Goal: Task Accomplishment & Management: Use online tool/utility

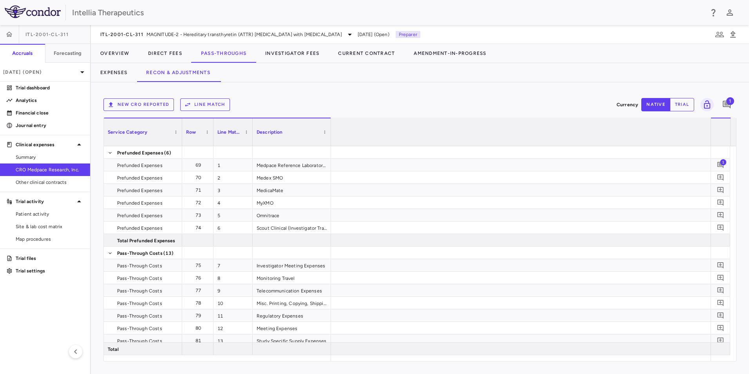
scroll to position [0, 1663]
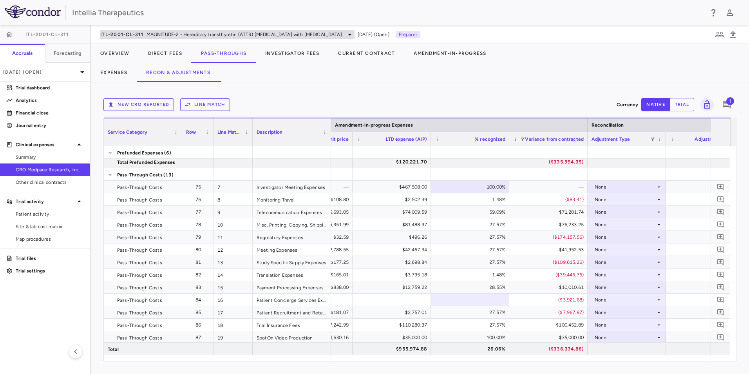
click at [219, 36] on span "MAGNITUDE-2 - Hereditary transthyretin (ATTR) [MEDICAL_DATA] with [MEDICAL_DATA]" at bounding box center [244, 34] width 195 height 7
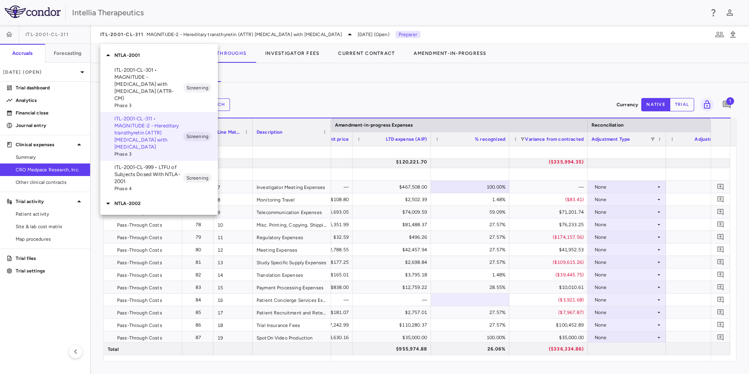
click at [342, 100] on div at bounding box center [374, 187] width 749 height 374
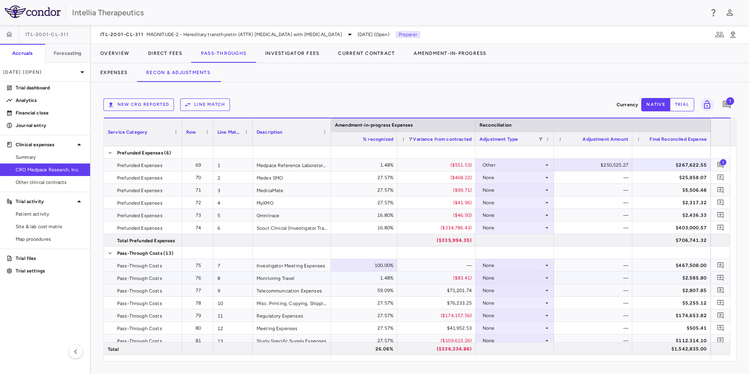
scroll to position [167, 0]
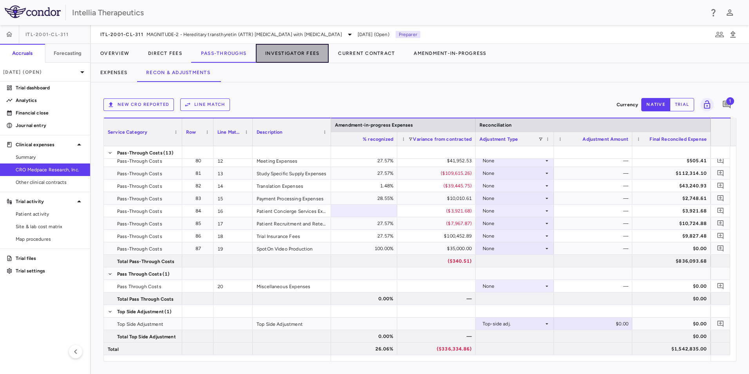
click at [275, 54] on button "Investigator Fees" at bounding box center [292, 53] width 73 height 19
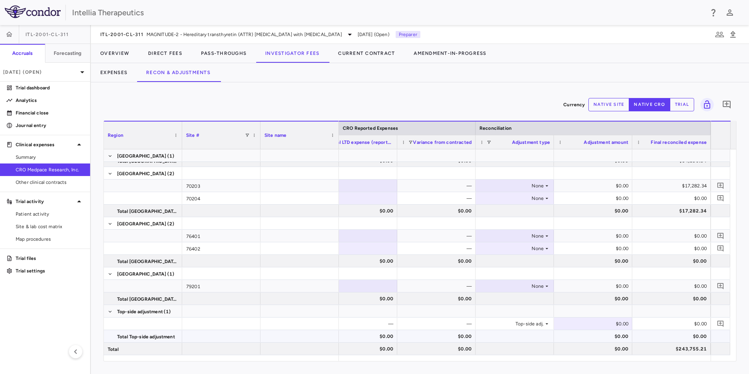
click at [696, 310] on div at bounding box center [671, 310] width 71 height 11
click at [722, 322] on icon "Add comment" at bounding box center [720, 323] width 7 height 7
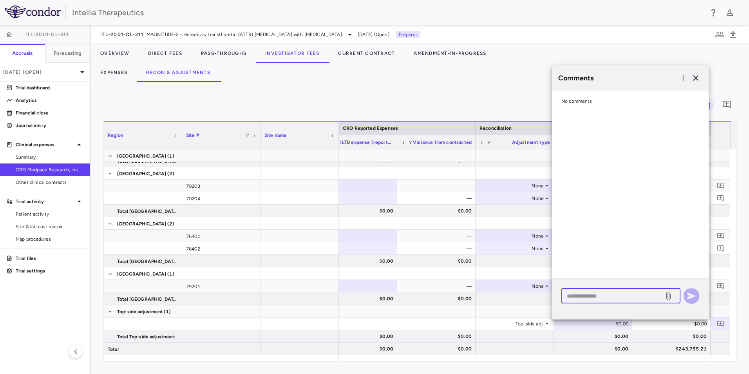
click at [635, 298] on textarea at bounding box center [613, 295] width 92 height 9
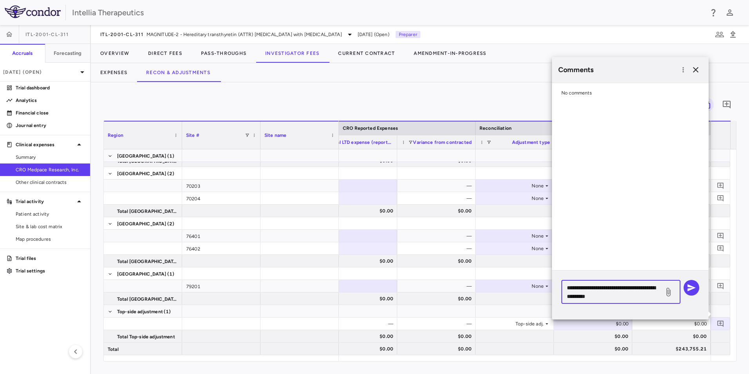
type textarea "**********"
click at [667, 289] on icon at bounding box center [668, 291] width 9 height 9
click at [0, 0] on input "file" at bounding box center [0, 0] width 0 height 0
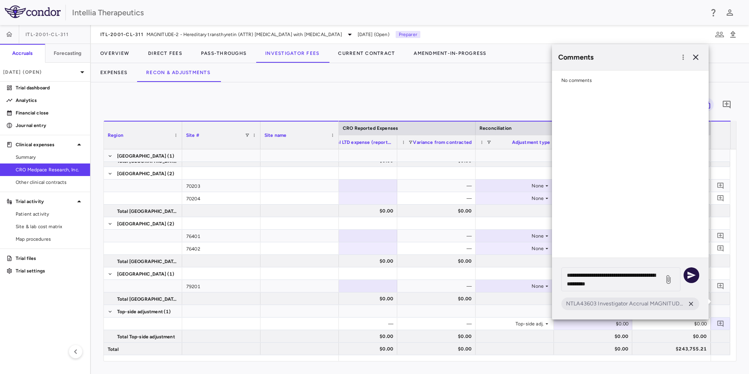
click at [691, 276] on icon "button" at bounding box center [691, 274] width 8 height 7
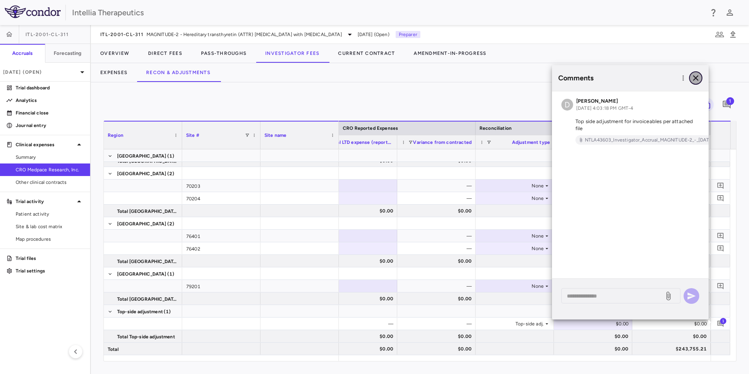
click at [698, 77] on icon "button" at bounding box center [695, 77] width 9 height 9
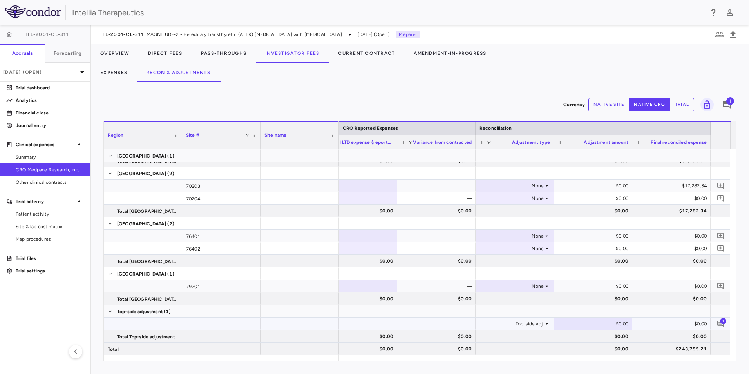
click at [620, 321] on div "$0.00" at bounding box center [594, 323] width 67 height 13
type input "********"
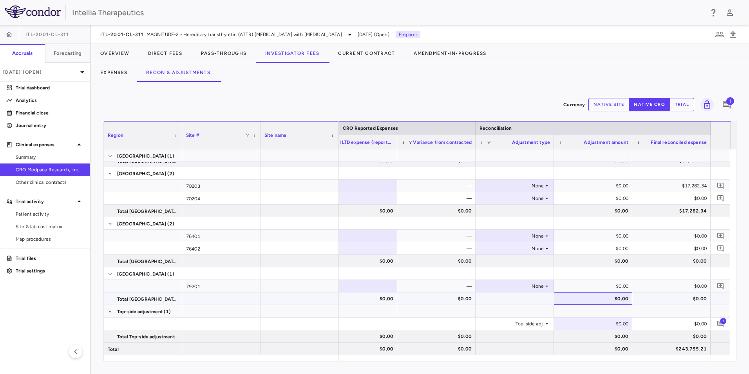
click at [609, 300] on div "$0.00" at bounding box center [594, 298] width 67 height 13
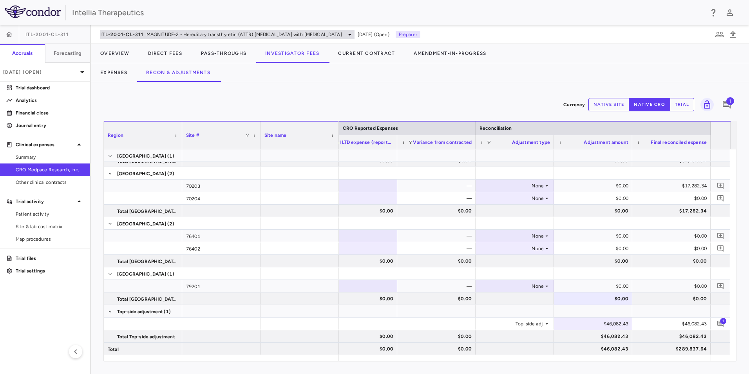
click at [148, 38] on div "ITL-2001-CL-311 MAGNITUDE-2 - Hereditary transthyretin (ATTR) [MEDICAL_DATA] wi…" at bounding box center [227, 34] width 254 height 9
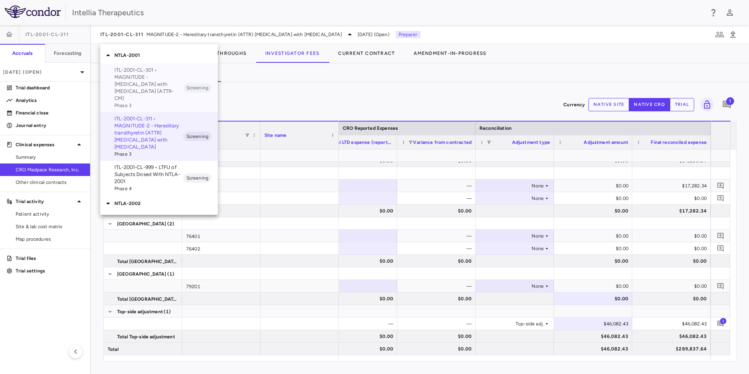
click at [147, 85] on p "ITL-2001-CL-301 • MAGNITUDE - [MEDICAL_DATA] with [MEDICAL_DATA] (ATTR-CM)" at bounding box center [148, 84] width 69 height 35
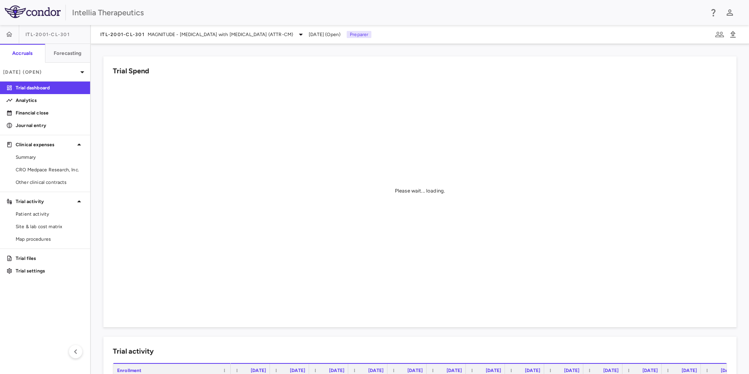
click at [145, 41] on div "ITL-2001-CL-301 MAGNITUDE - [MEDICAL_DATA] with [MEDICAL_DATA] (ATTR-CM) [DATE]…" at bounding box center [420, 34] width 658 height 19
click at [148, 36] on span "MAGNITUDE - [MEDICAL_DATA] with [MEDICAL_DATA] (ATTR-CM)" at bounding box center [220, 34] width 145 height 7
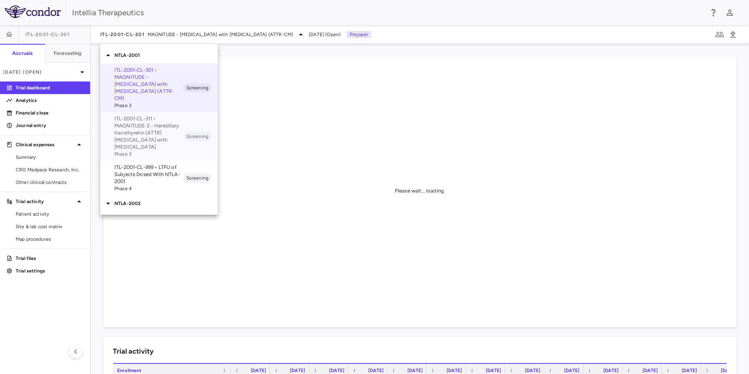
click at [149, 127] on p "ITL-2001-CL-311 • MAGNITUDE-2 - Hereditary transthyretin (ATTR) [MEDICAL_DATA] …" at bounding box center [148, 132] width 69 height 35
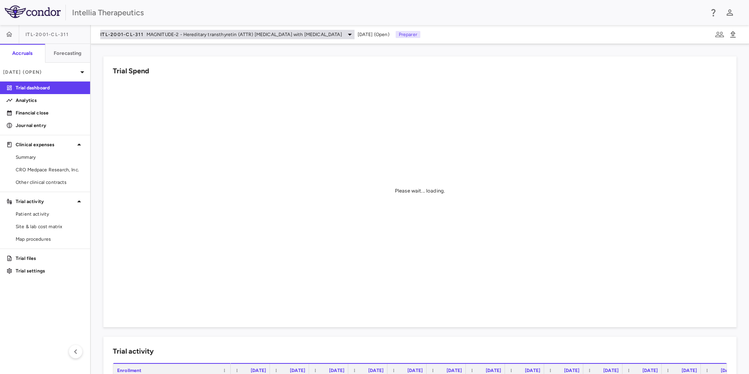
click at [252, 34] on span "MAGNITUDE-2 - Hereditary transthyretin (ATTR) [MEDICAL_DATA] with [MEDICAL_DATA]" at bounding box center [244, 34] width 195 height 7
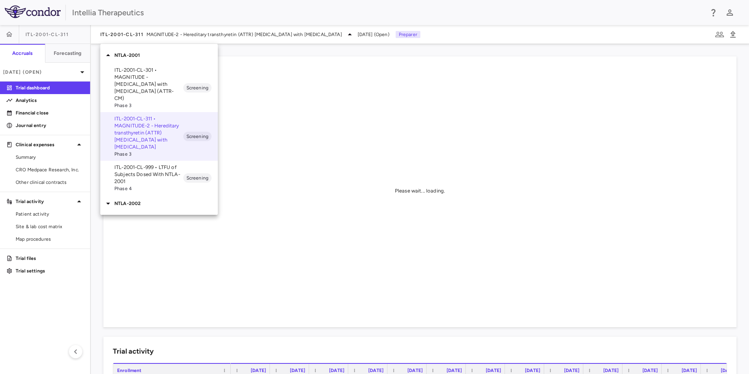
click at [157, 73] on p "ITL-2001-CL-301 • MAGNITUDE - [MEDICAL_DATA] with [MEDICAL_DATA] (ATTR-CM)" at bounding box center [148, 84] width 69 height 35
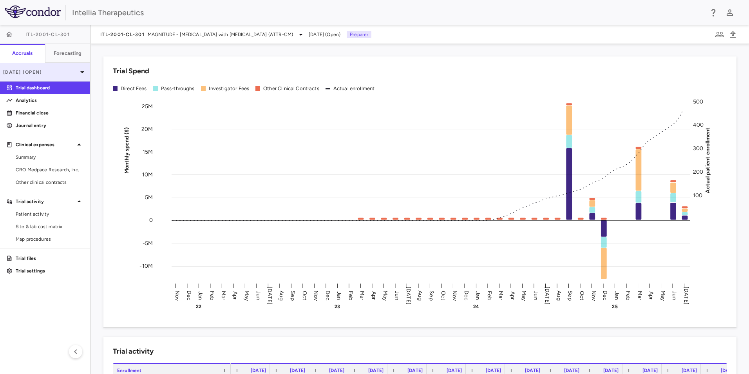
click at [71, 73] on p "[DATE] (Open)" at bounding box center [40, 72] width 74 height 7
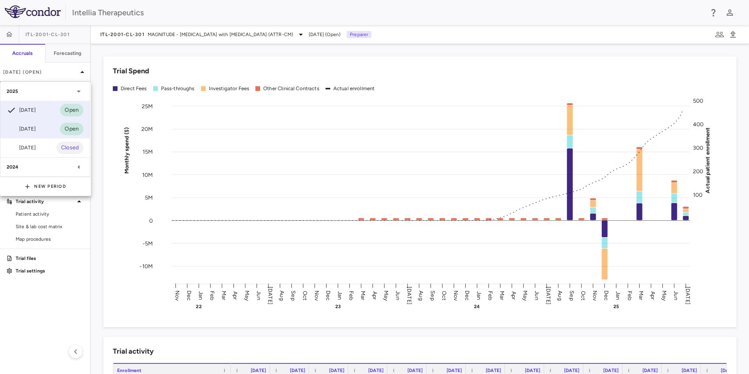
click at [36, 130] on div "[DATE]" at bounding box center [21, 128] width 29 height 9
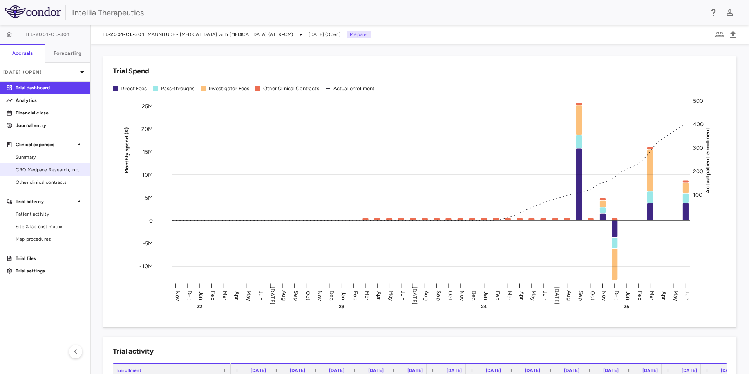
click at [38, 168] on span "CRO Medpace Research, Inc." at bounding box center [50, 169] width 68 height 7
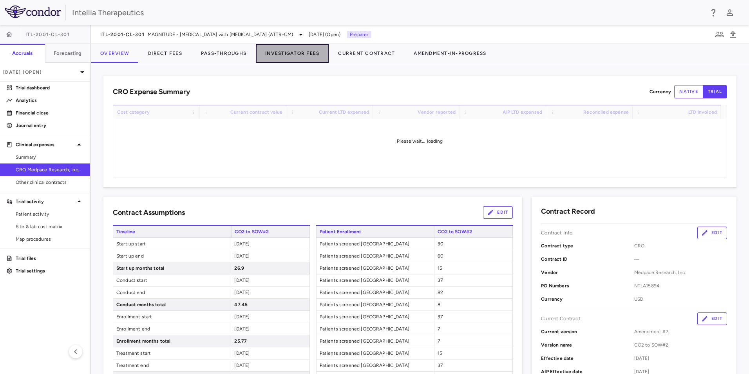
click at [268, 54] on button "Investigator Fees" at bounding box center [292, 53] width 73 height 19
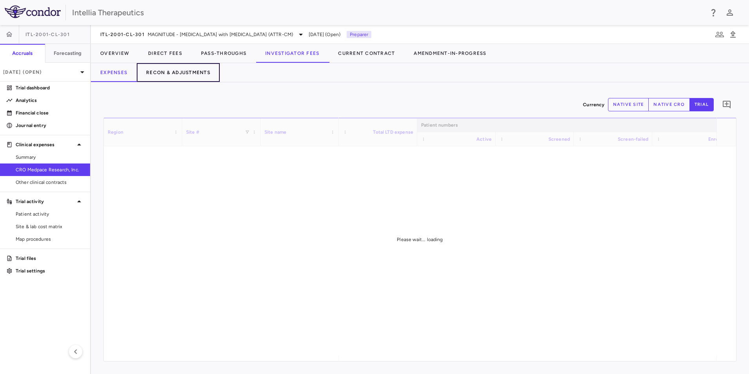
click at [183, 70] on button "Recon & Adjustments" at bounding box center [178, 72] width 83 height 19
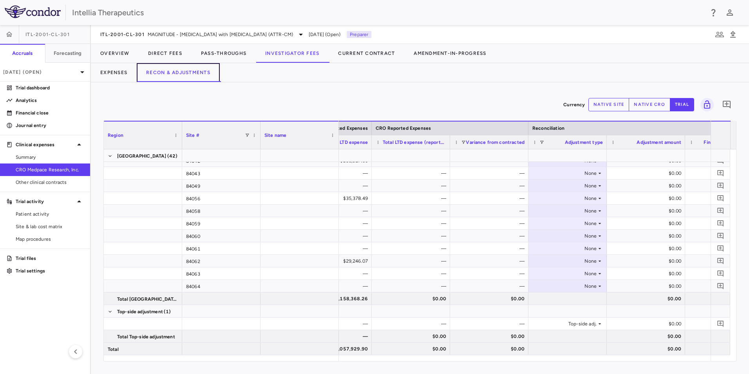
scroll to position [0, 412]
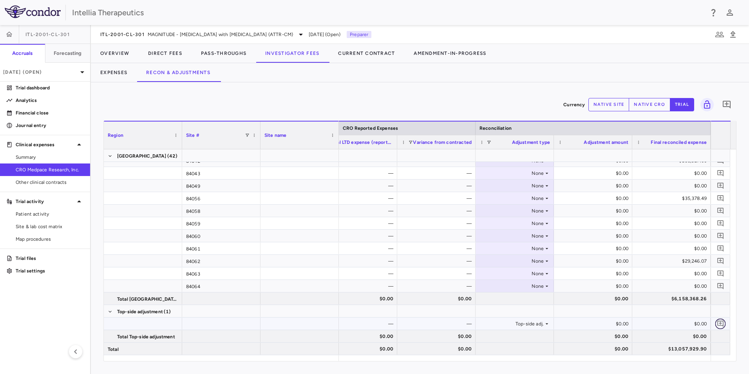
click at [717, 321] on icon "Add comment" at bounding box center [720, 323] width 7 height 7
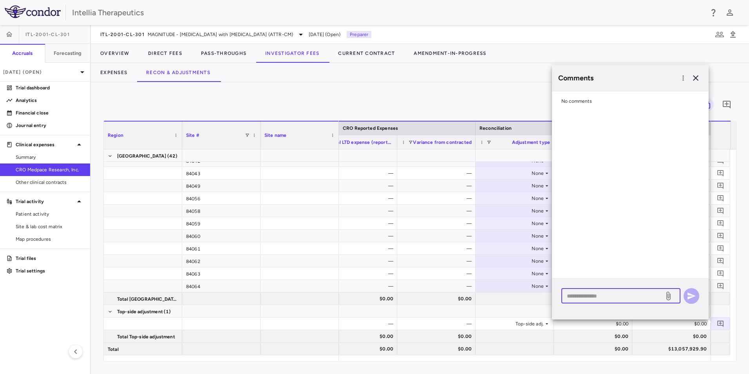
click at [614, 295] on textarea at bounding box center [613, 295] width 92 height 9
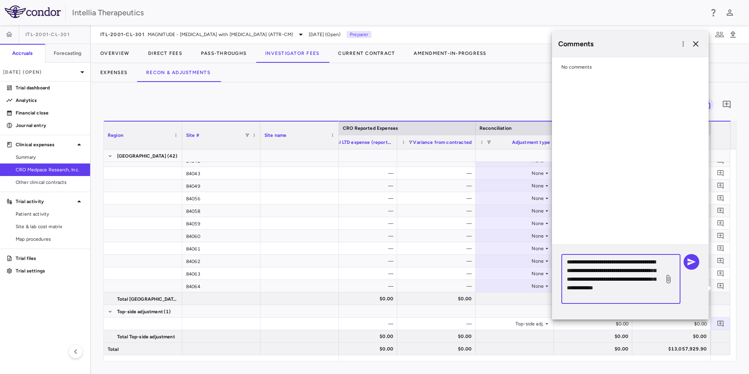
type textarea "**********"
click at [667, 281] on icon at bounding box center [668, 278] width 9 height 9
click at [0, 0] on input "file" at bounding box center [0, 0] width 0 height 0
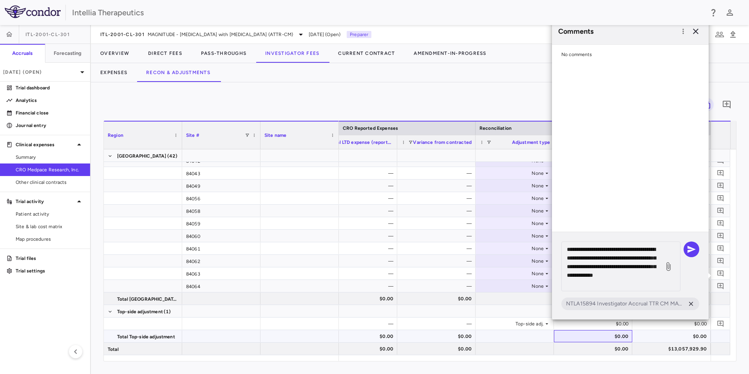
click at [572, 335] on div "$0.00" at bounding box center [594, 336] width 67 height 13
click at [559, 326] on div "**********" at bounding box center [630, 174] width 157 height 313
click at [687, 250] on icon "button" at bounding box center [691, 248] width 9 height 9
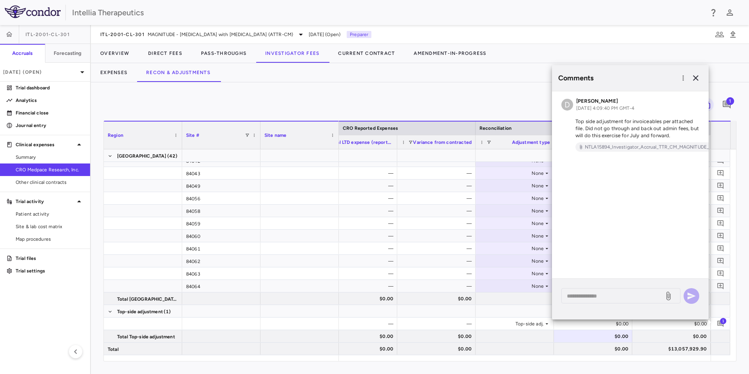
click at [600, 324] on div "Comments D [PERSON_NAME] [DATE] 4:09:40 PM GMT-4 Top side adjustment for invoic…" at bounding box center [630, 198] width 157 height 266
click at [695, 80] on icon "button" at bounding box center [695, 77] width 9 height 9
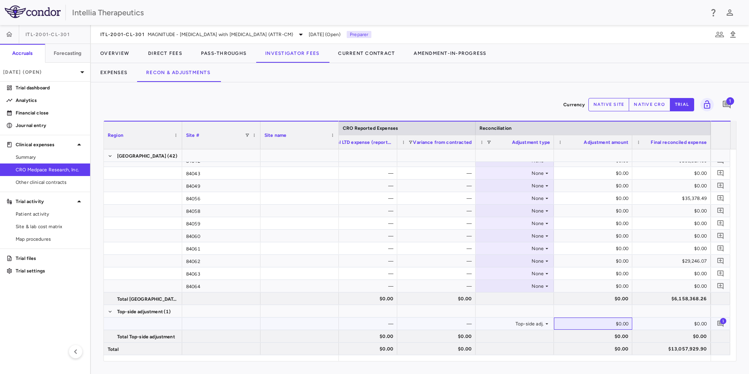
click at [617, 323] on div "$0.00" at bounding box center [594, 323] width 67 height 13
click at [646, 103] on button "native cro" at bounding box center [650, 104] width 42 height 13
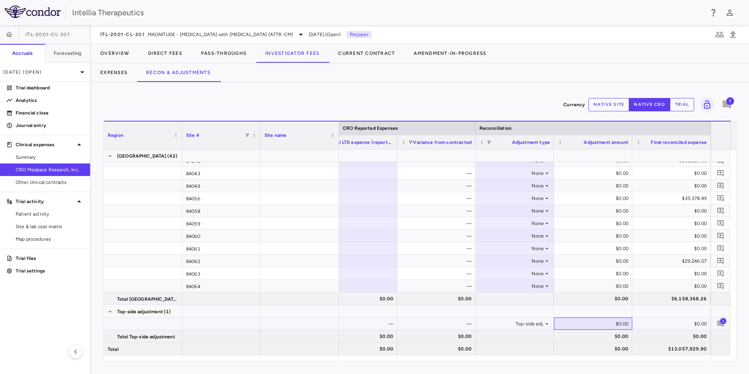
click at [615, 324] on div "$0.00" at bounding box center [594, 323] width 67 height 13
type input "**********"
click at [458, 314] on div at bounding box center [436, 310] width 71 height 11
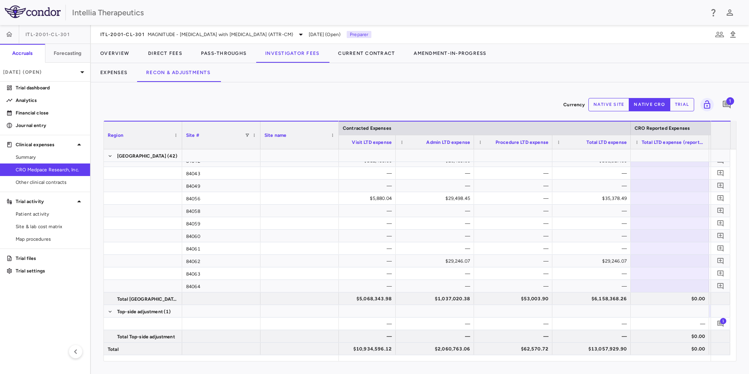
scroll to position [0, 99]
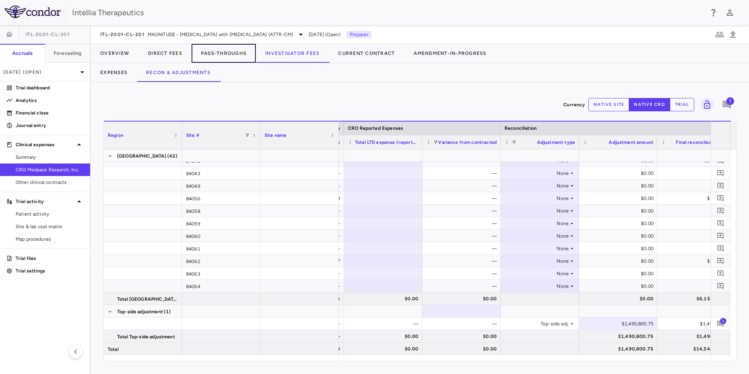
drag, startPoint x: 236, startPoint y: 59, endPoint x: 250, endPoint y: 78, distance: 23.8
click at [236, 59] on button "Pass-Throughs" at bounding box center [224, 53] width 64 height 19
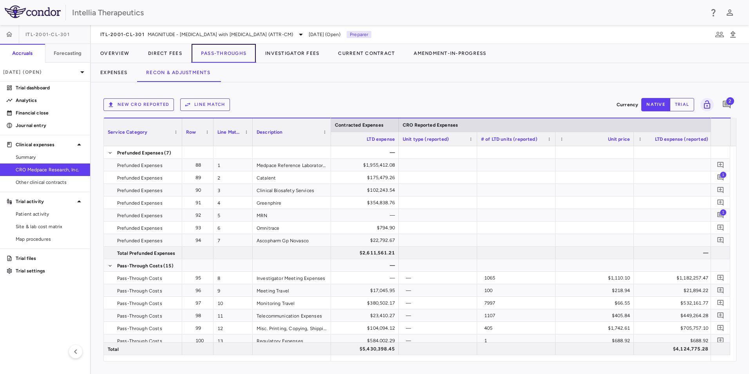
scroll to position [0, 709]
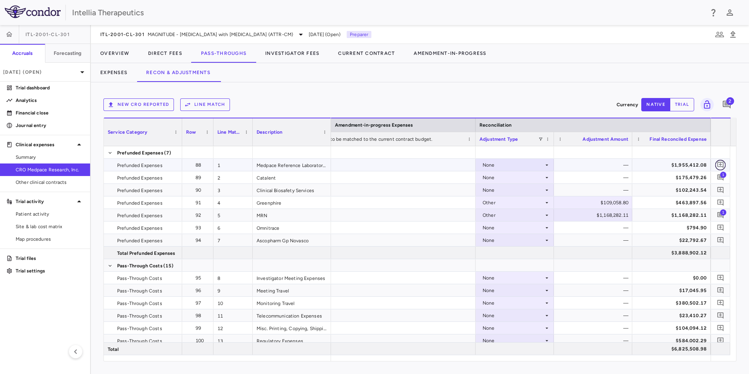
click at [722, 164] on icon "Add comment" at bounding box center [720, 164] width 7 height 7
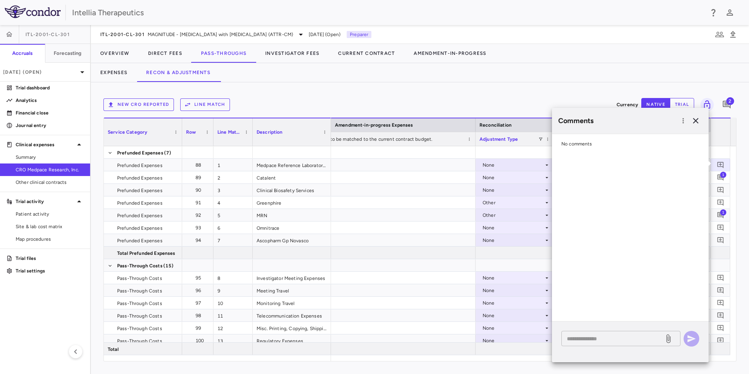
click at [591, 338] on textarea at bounding box center [613, 338] width 92 height 9
type textarea "**********"
click at [669, 341] on icon at bounding box center [668, 338] width 9 height 9
click at [0, 0] on input "file" at bounding box center [0, 0] width 0 height 0
click at [692, 344] on button "button" at bounding box center [692, 339] width 16 height 16
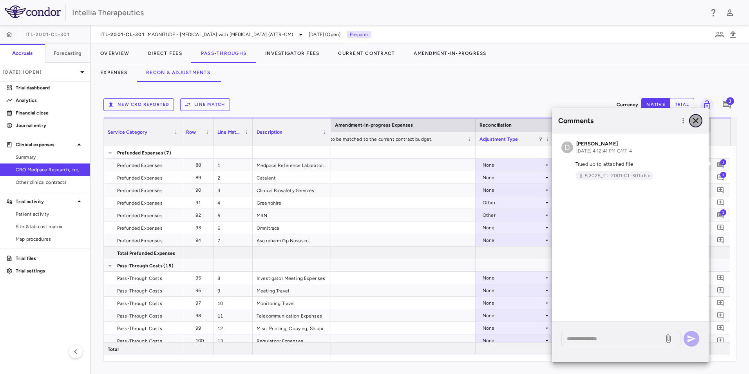
click at [697, 118] on icon "button" at bounding box center [695, 120] width 9 height 9
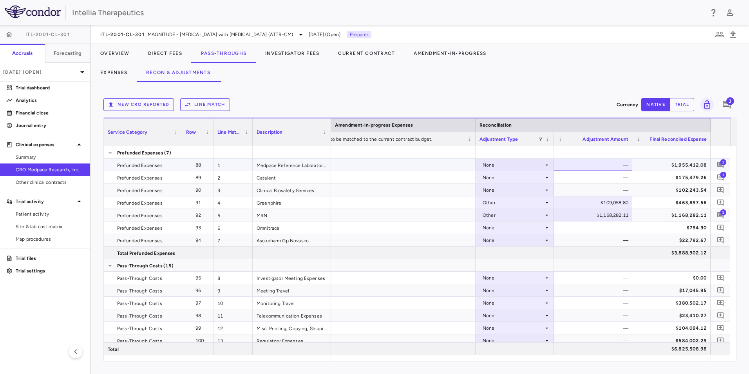
click at [613, 164] on div "—" at bounding box center [594, 165] width 67 height 13
click at [545, 165] on icon at bounding box center [547, 165] width 6 height 6
click at [523, 195] on li "Other" at bounding box center [515, 192] width 78 height 12
click at [615, 162] on div "$0.00" at bounding box center [594, 165] width 67 height 13
drag, startPoint x: 613, startPoint y: 167, endPoint x: 617, endPoint y: 99, distance: 67.8
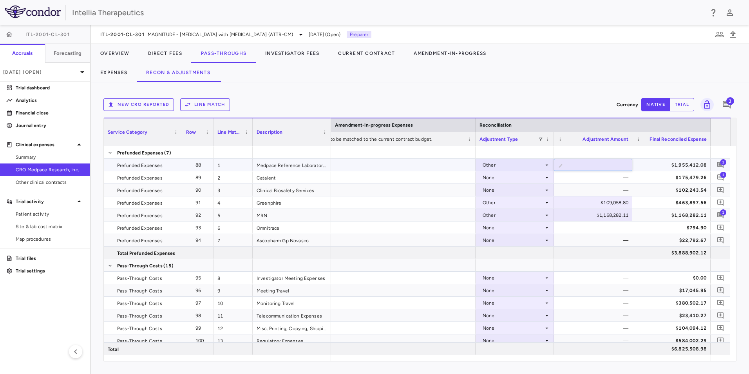
click at [619, 166] on input "*" at bounding box center [599, 165] width 66 height 13
type input "**********"
click at [566, 100] on div "New CRO reported Line Match" at bounding box center [358, 104] width 510 height 13
click at [421, 170] on div at bounding box center [358, 165] width 235 height 12
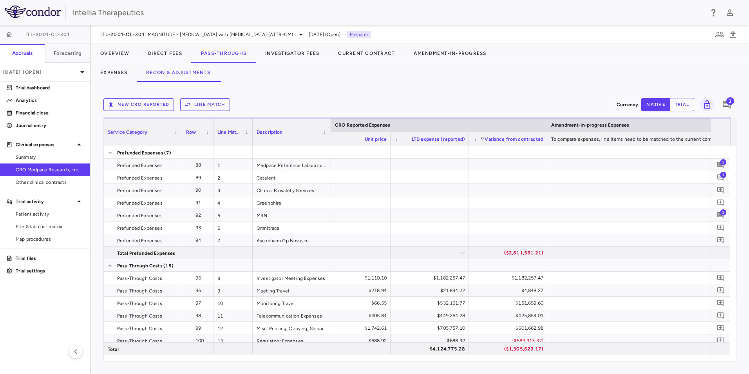
scroll to position [0, 929]
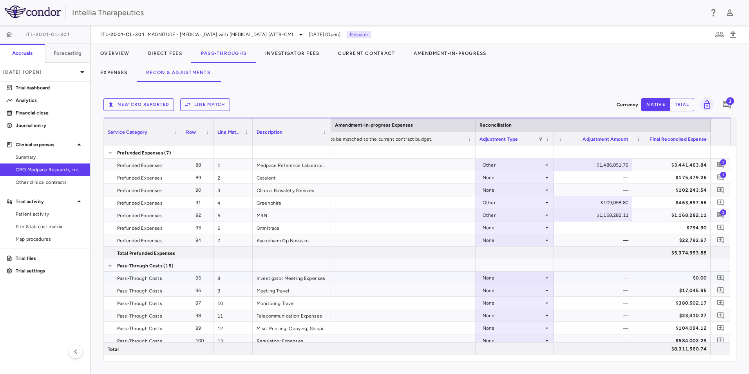
click at [540, 277] on div "None" at bounding box center [513, 277] width 61 height 13
click at [515, 304] on div "CRO Reported" at bounding box center [510, 304] width 37 height 7
click at [65, 69] on p "[DATE] (Open)" at bounding box center [40, 72] width 74 height 7
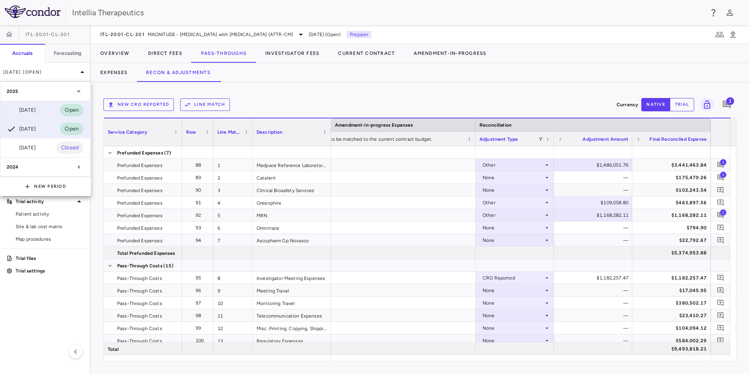
click at [40, 112] on div "[DATE] Open" at bounding box center [44, 110] width 89 height 19
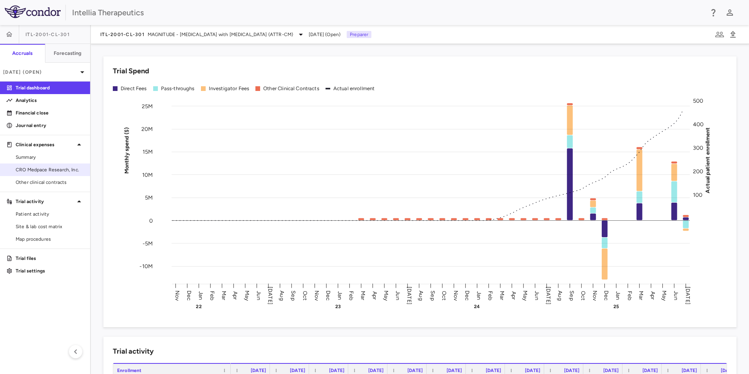
click at [42, 170] on span "CRO Medpace Research, Inc." at bounding box center [50, 169] width 68 height 7
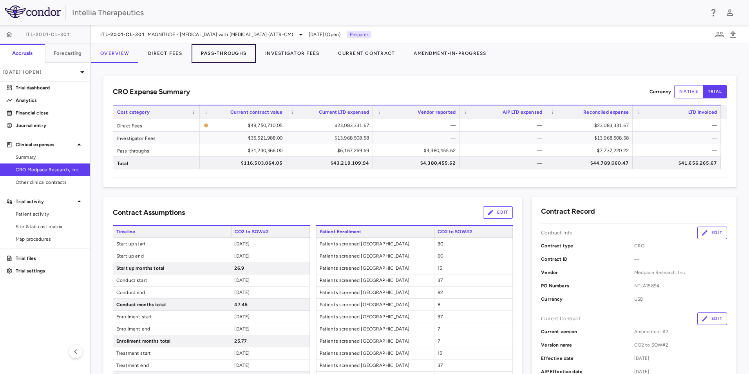
drag, startPoint x: 245, startPoint y: 53, endPoint x: 255, endPoint y: 60, distance: 11.8
click at [245, 53] on button "Pass-Throughs" at bounding box center [224, 53] width 64 height 19
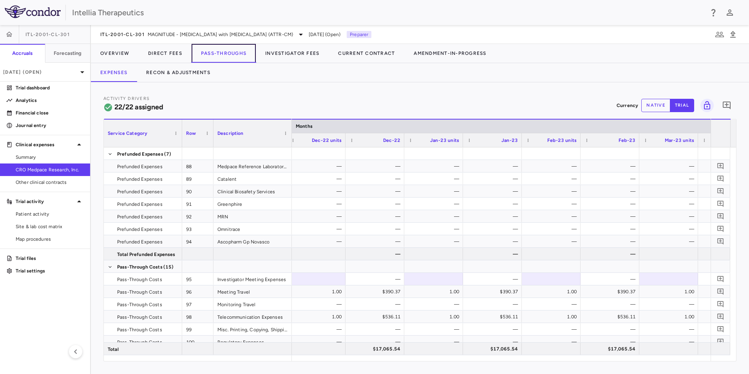
scroll to position [0, 3123]
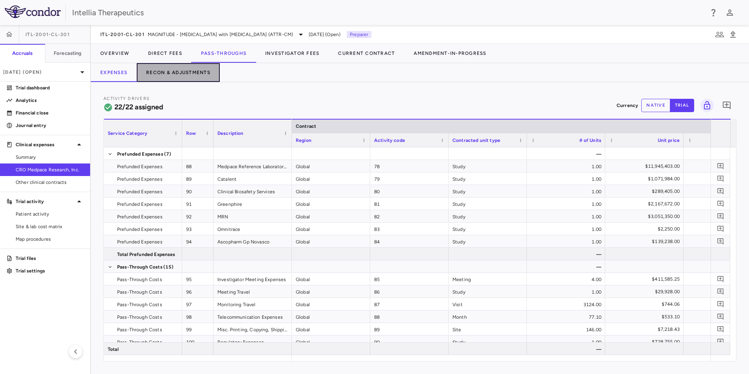
click at [184, 67] on button "Recon & Adjustments" at bounding box center [178, 72] width 83 height 19
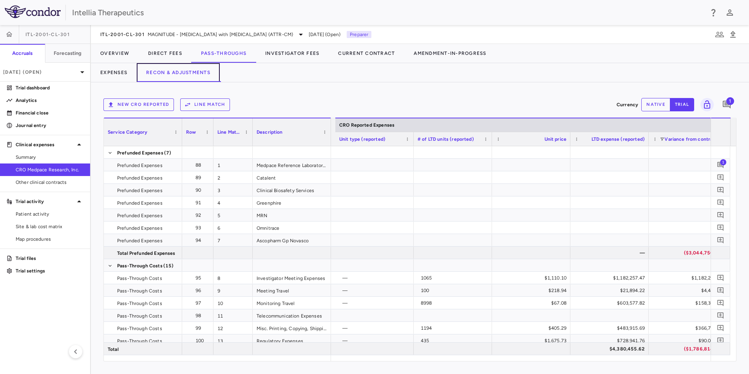
scroll to position [0, 1172]
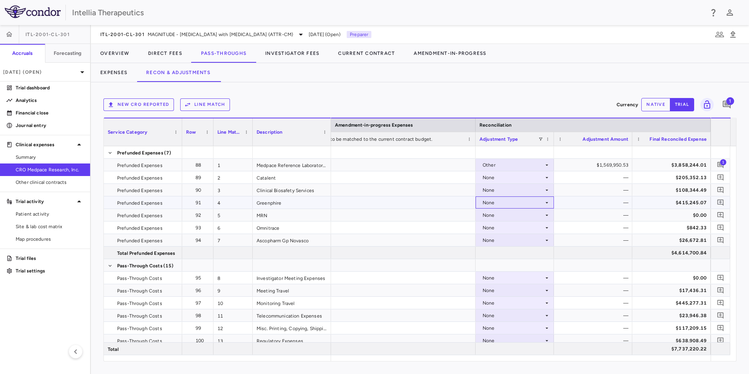
click at [537, 199] on div "None" at bounding box center [513, 202] width 61 height 13
click at [507, 228] on div "Other" at bounding box center [500, 229] width 16 height 7
click at [719, 198] on div at bounding box center [721, 202] width 20 height 12
click at [718, 202] on icon "Add comment" at bounding box center [720, 202] width 7 height 7
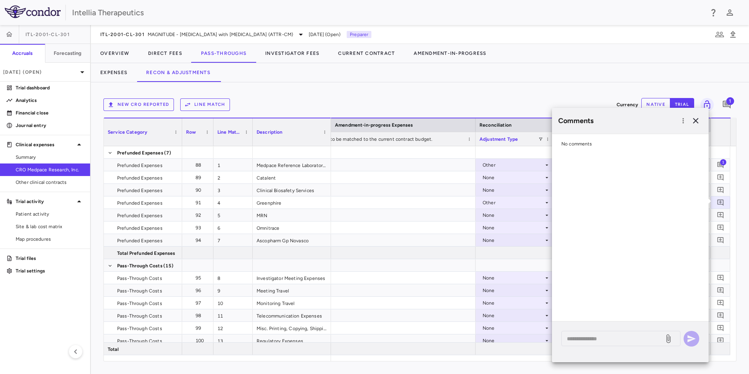
drag, startPoint x: 581, startPoint y: 335, endPoint x: 591, endPoint y: 311, distance: 25.8
click at [581, 333] on div "* ​" at bounding box center [620, 338] width 119 height 15
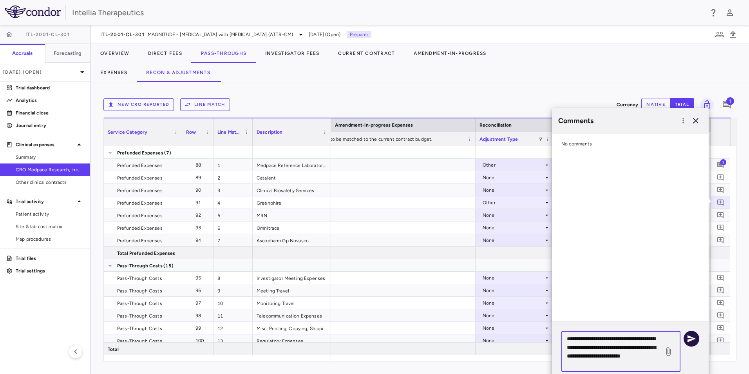
type textarea "**********"
click at [691, 341] on icon "button" at bounding box center [691, 338] width 9 height 9
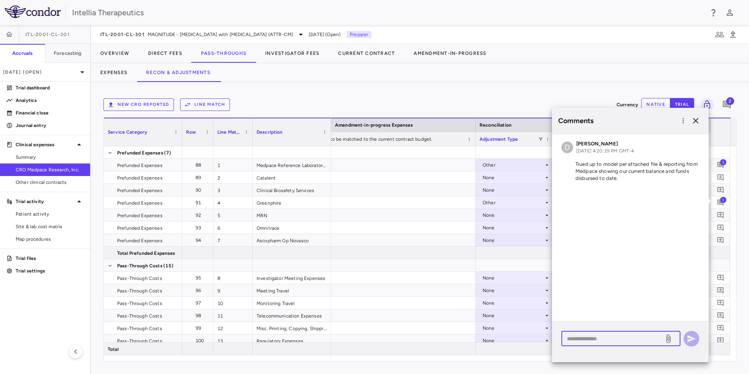
click at [644, 339] on textarea at bounding box center [613, 338] width 92 height 9
type textarea "**********"
click at [672, 336] on icon at bounding box center [668, 338] width 9 height 9
click at [0, 0] on input "file" at bounding box center [0, 0] width 0 height 0
click at [668, 336] on icon at bounding box center [668, 338] width 9 height 9
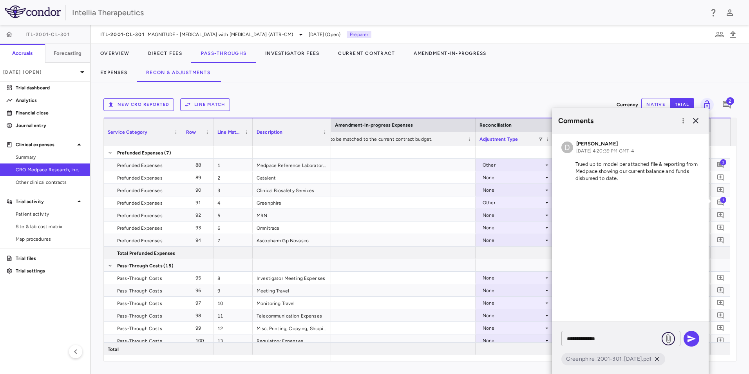
click at [0, 0] on input "file" at bounding box center [0, 0] width 0 height 0
click at [686, 338] on button "button" at bounding box center [692, 339] width 16 height 16
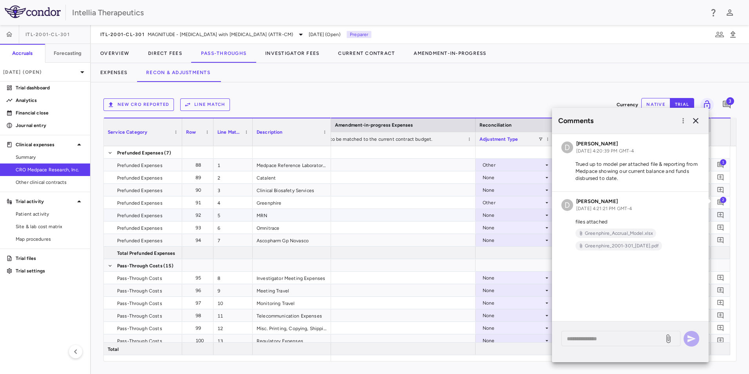
drag, startPoint x: 443, startPoint y: 213, endPoint x: 482, endPoint y: 204, distance: 40.4
click at [443, 214] on div at bounding box center [358, 215] width 235 height 12
click at [537, 65] on div "Expenses Recon & Adjustments" at bounding box center [420, 72] width 658 height 19
click at [695, 122] on icon "button" at bounding box center [695, 120] width 9 height 9
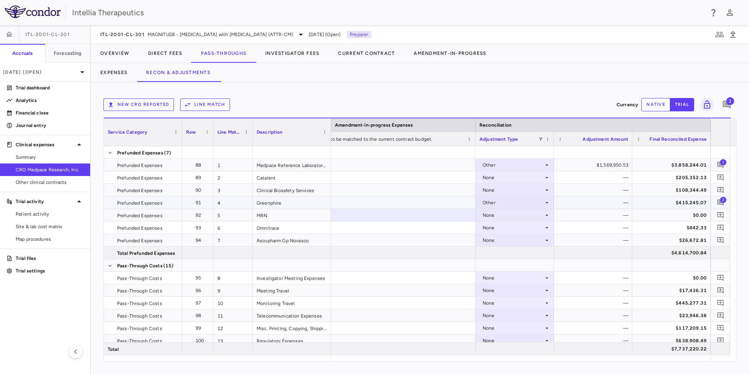
click at [606, 201] on div "—" at bounding box center [594, 202] width 67 height 13
click at [652, 109] on button "native" at bounding box center [655, 104] width 29 height 13
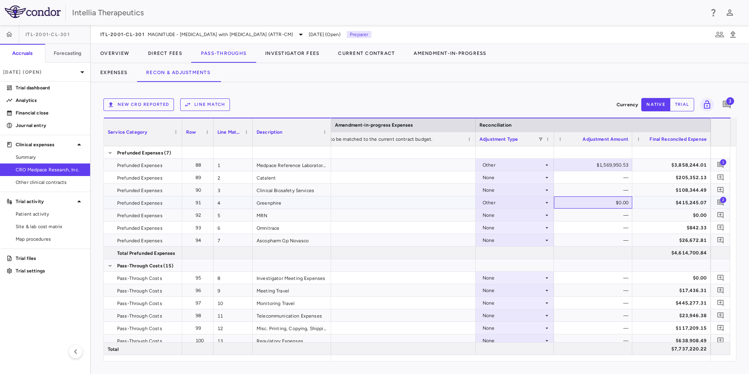
drag, startPoint x: 606, startPoint y: 205, endPoint x: 634, endPoint y: 203, distance: 27.9
drag, startPoint x: 612, startPoint y: 200, endPoint x: 635, endPoint y: 201, distance: 22.7
click at [610, 201] on div "$0.00" at bounding box center [594, 202] width 67 height 13
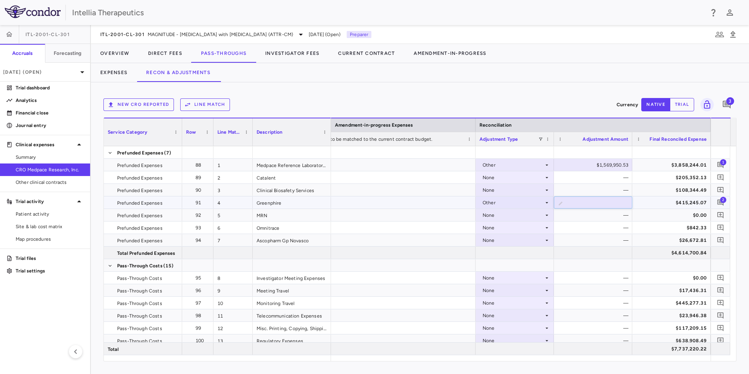
click at [599, 203] on input "*" at bounding box center [599, 203] width 66 height 13
drag, startPoint x: 621, startPoint y: 202, endPoint x: 635, endPoint y: 201, distance: 13.3
type input "*********"
click at [564, 104] on div "New CRO reported Line Match" at bounding box center [358, 104] width 510 height 13
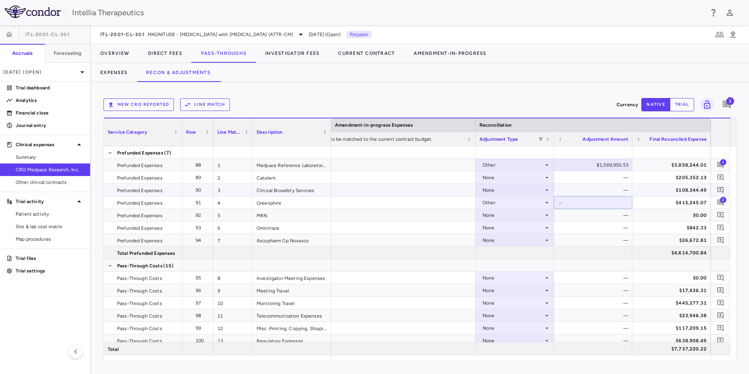
click at [567, 184] on div "—" at bounding box center [594, 190] width 67 height 13
click at [512, 277] on div "None" at bounding box center [513, 277] width 61 height 13
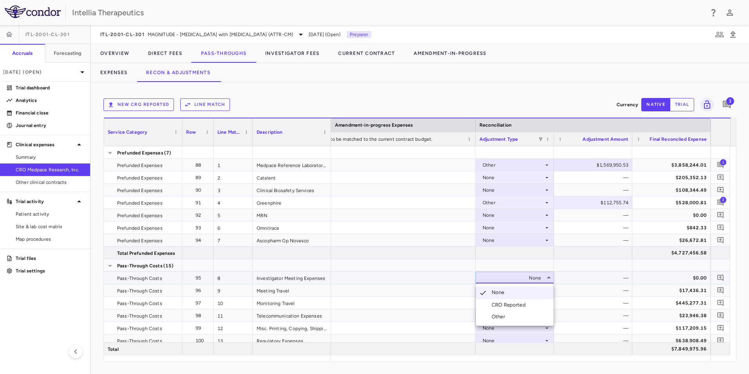
click at [510, 300] on li "CRO Reported" at bounding box center [515, 305] width 78 height 12
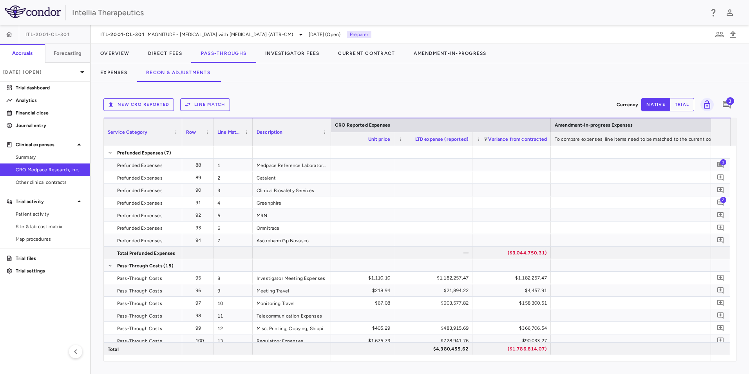
scroll to position [0, 932]
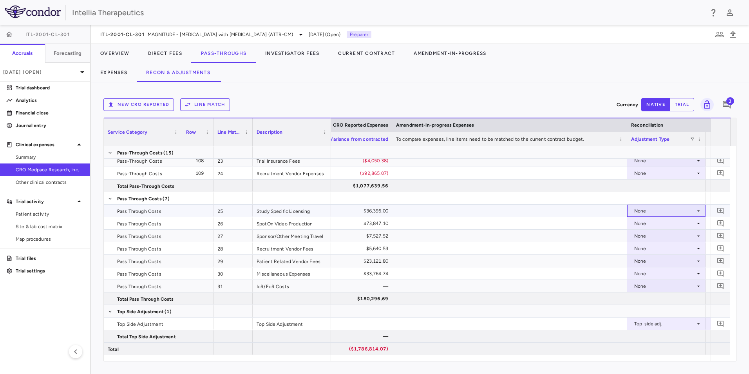
click at [662, 212] on div "None" at bounding box center [664, 210] width 61 height 13
click at [658, 234] on li "CRO Reported" at bounding box center [667, 238] width 78 height 12
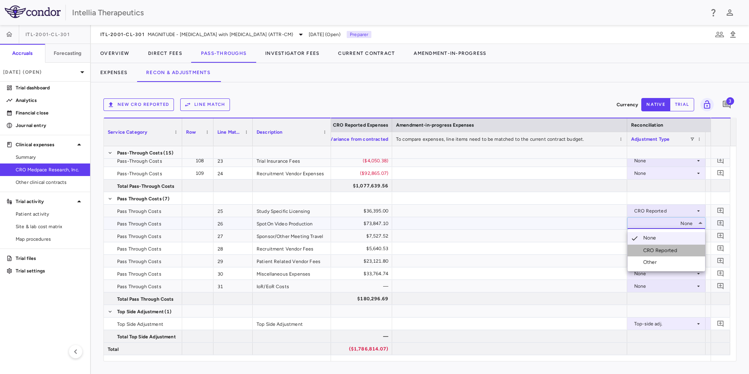
click at [645, 250] on div "CRO Reported" at bounding box center [661, 250] width 37 height 7
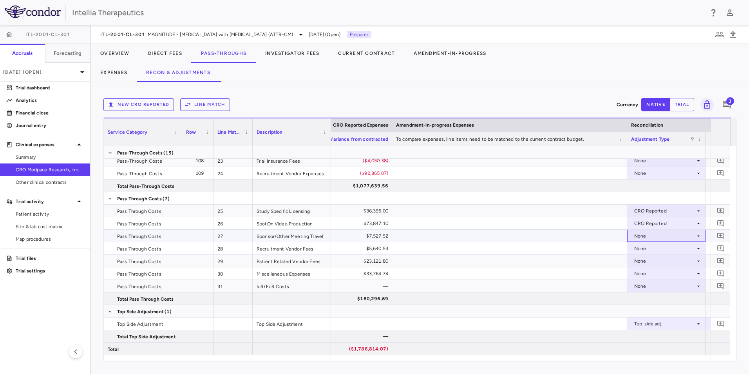
click at [695, 238] on icon at bounding box center [698, 236] width 6 height 6
click at [656, 264] on div "CRO Reported" at bounding box center [661, 262] width 37 height 7
click at [666, 250] on div "None" at bounding box center [664, 248] width 61 height 13
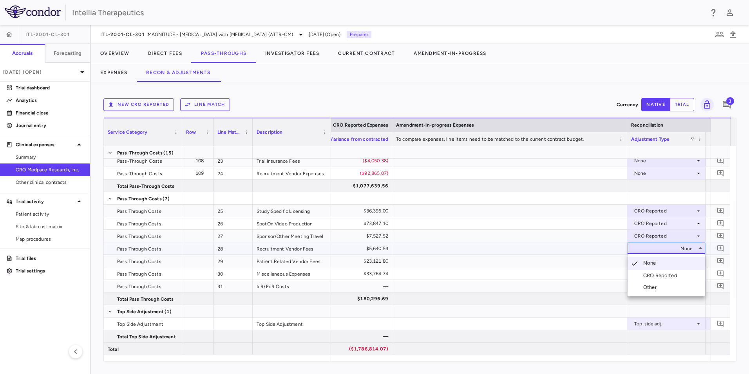
click at [653, 277] on div "CRO Reported" at bounding box center [661, 275] width 37 height 7
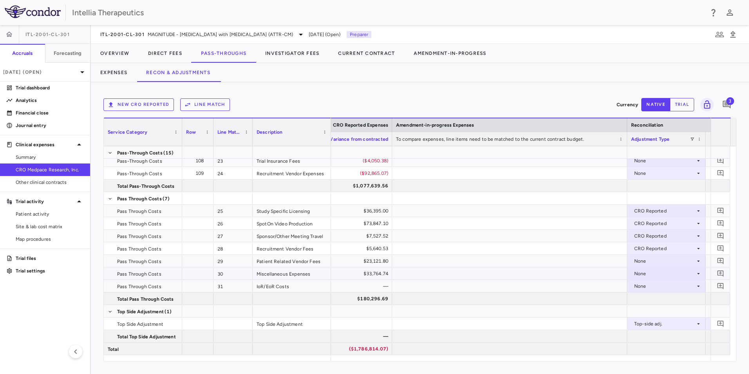
click at [660, 268] on div "None" at bounding box center [664, 273] width 61 height 13
click at [658, 262] on div "None" at bounding box center [664, 261] width 61 height 13
click at [655, 285] on div "CRO Reported" at bounding box center [661, 287] width 37 height 7
click at [654, 273] on div "None" at bounding box center [664, 273] width 61 height 13
click at [657, 273] on div "None" at bounding box center [664, 273] width 61 height 13
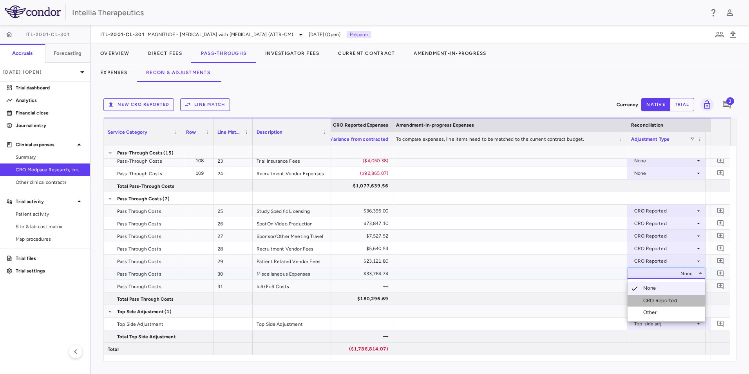
click at [651, 301] on div "CRO Reported" at bounding box center [661, 300] width 37 height 7
